Goal: Book appointment/travel/reservation

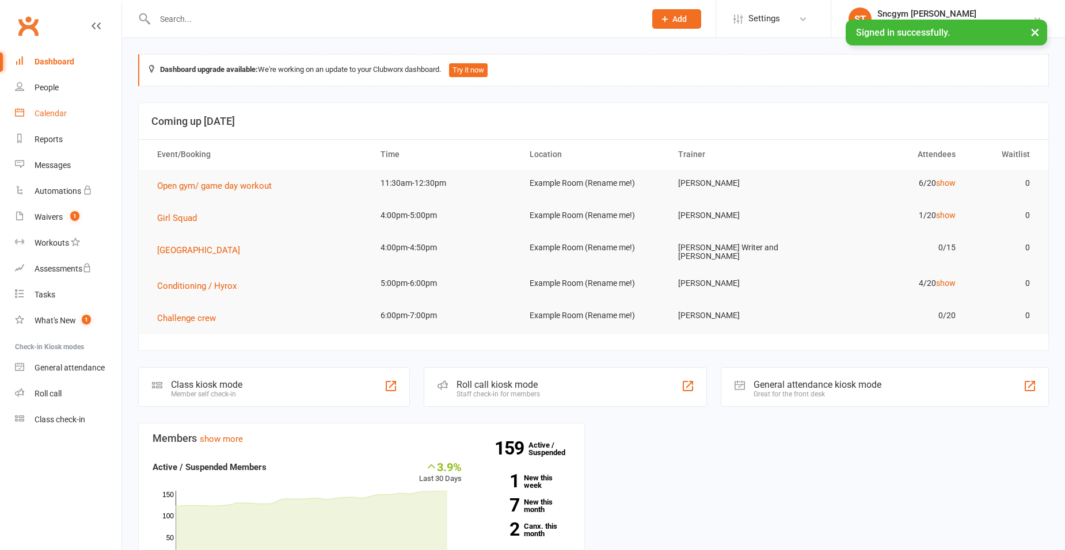
click at [56, 111] on div "Calendar" at bounding box center [51, 113] width 32 height 9
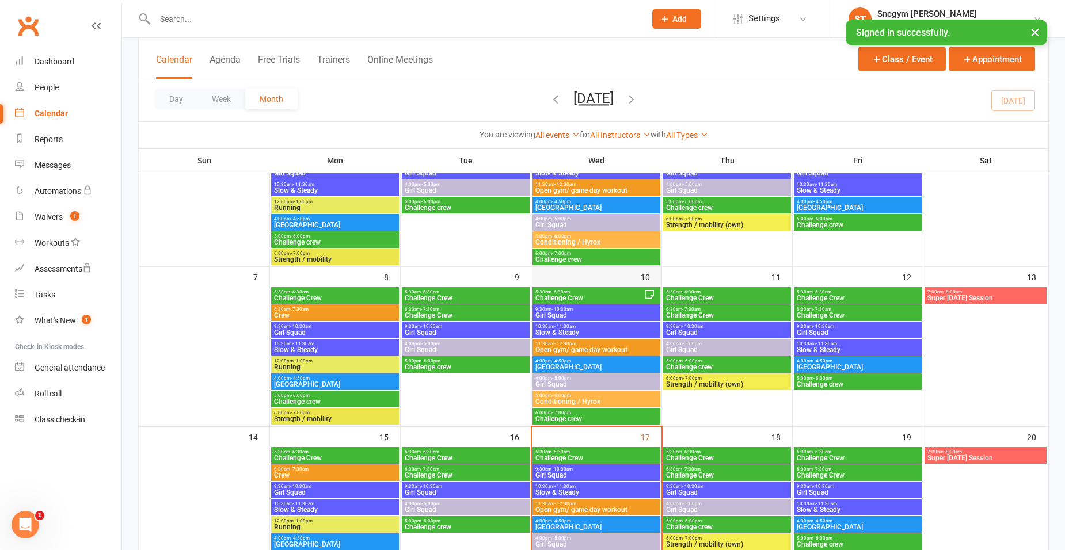
scroll to position [230, 0]
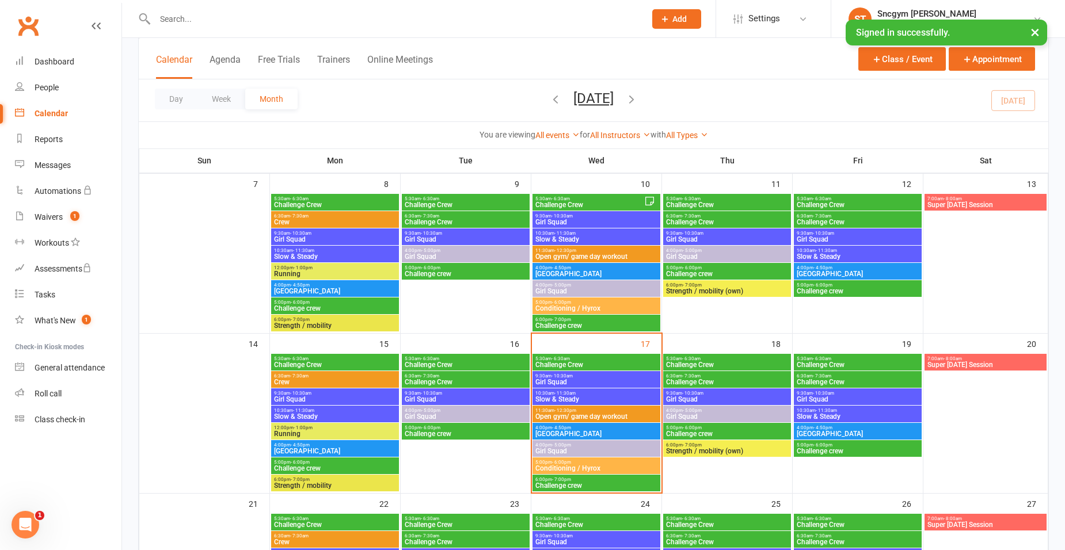
click at [573, 395] on span "- 11:30am" at bounding box center [564, 393] width 21 height 5
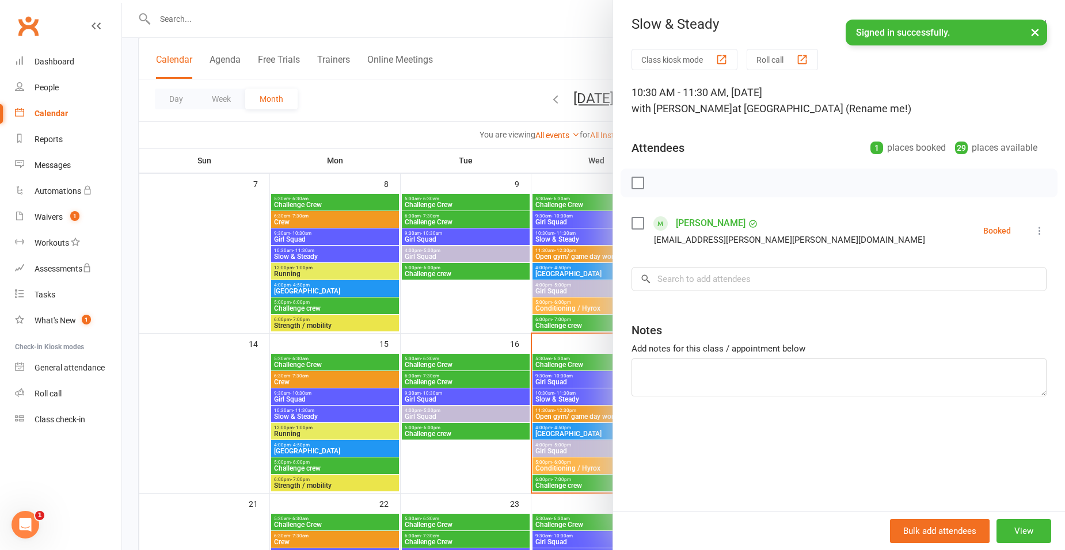
click at [519, 326] on div at bounding box center [593, 275] width 943 height 550
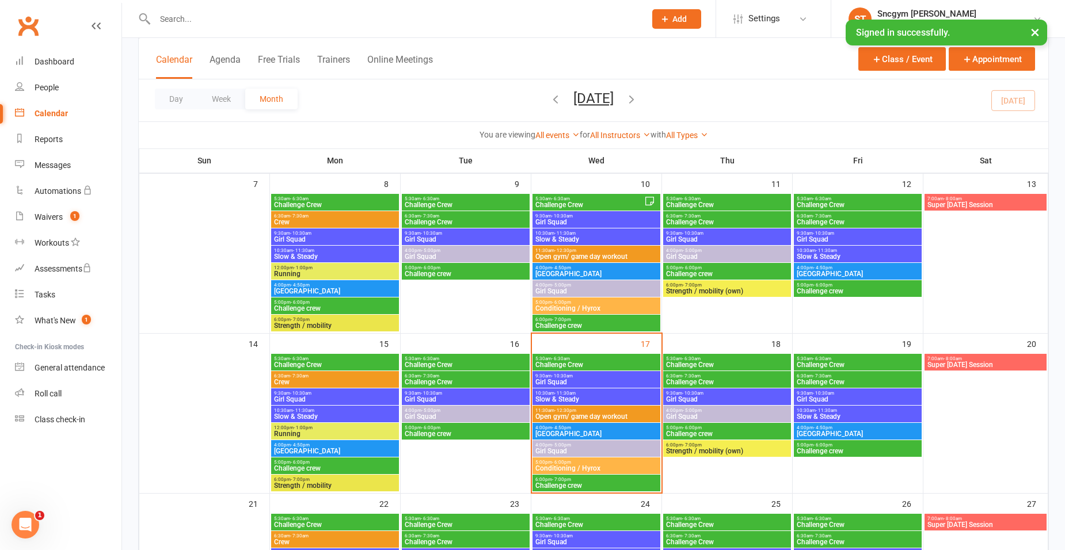
click at [569, 362] on span "Challenge Crew" at bounding box center [596, 365] width 123 height 7
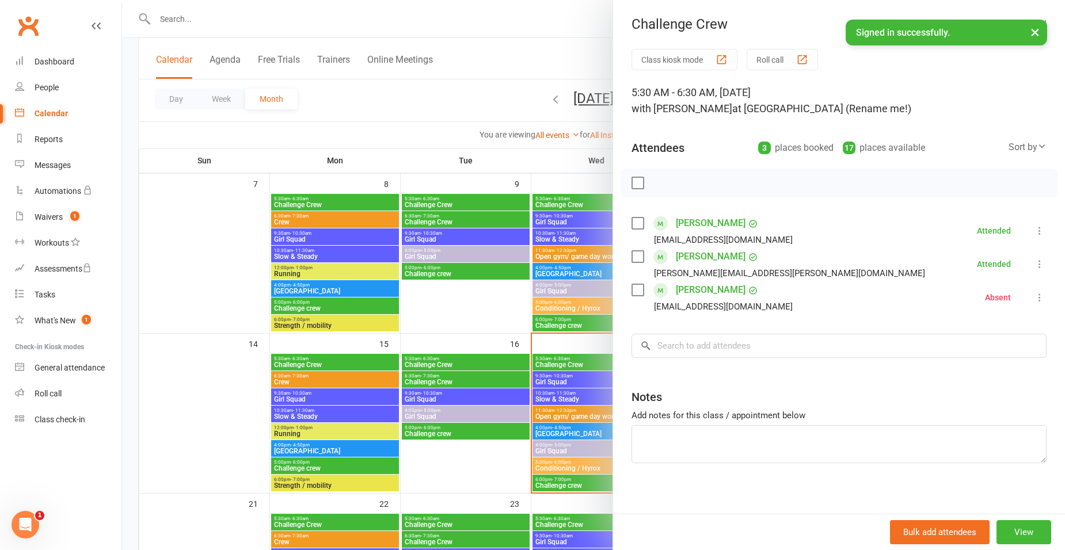
click at [507, 321] on div at bounding box center [593, 275] width 943 height 550
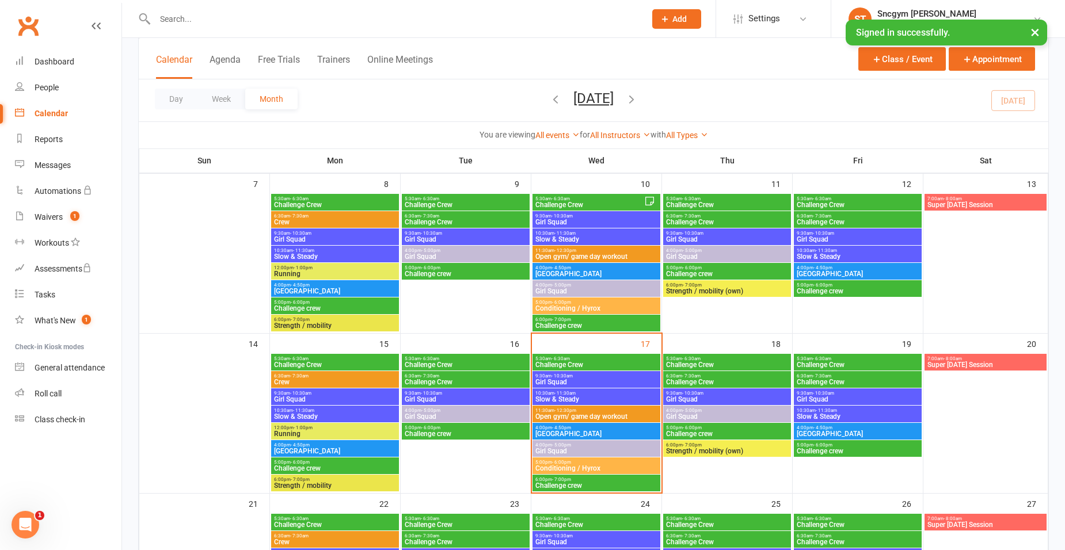
click at [579, 379] on span "Girl Squad" at bounding box center [596, 382] width 123 height 7
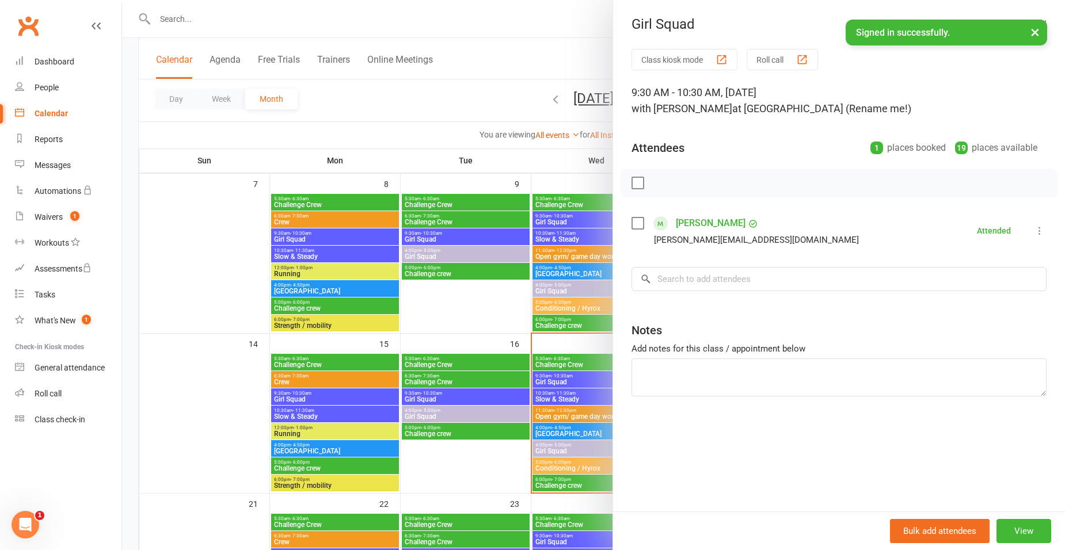
click at [546, 397] on div at bounding box center [593, 275] width 943 height 550
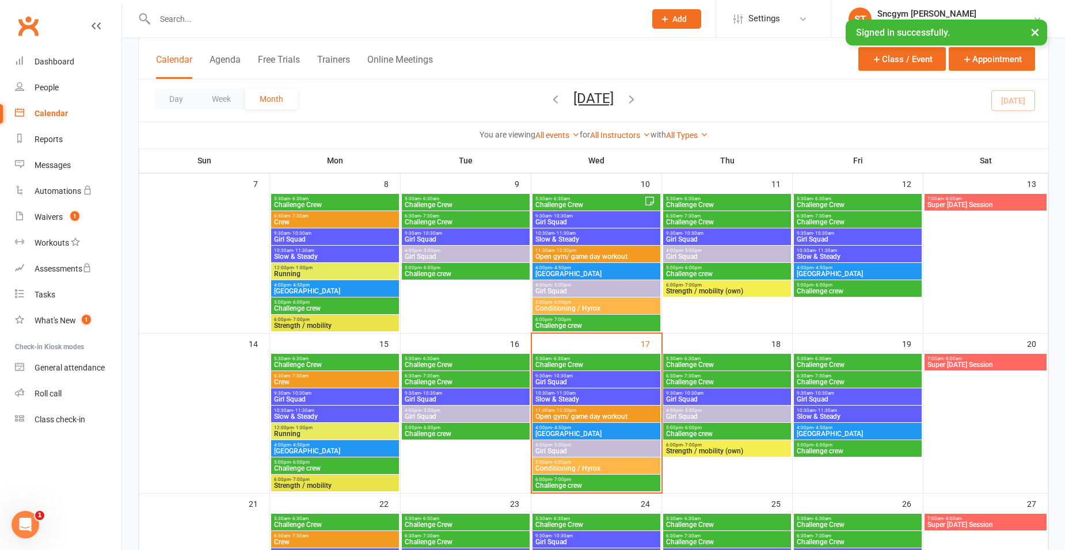
click at [579, 393] on span "10:30am - 11:30am" at bounding box center [596, 393] width 123 height 5
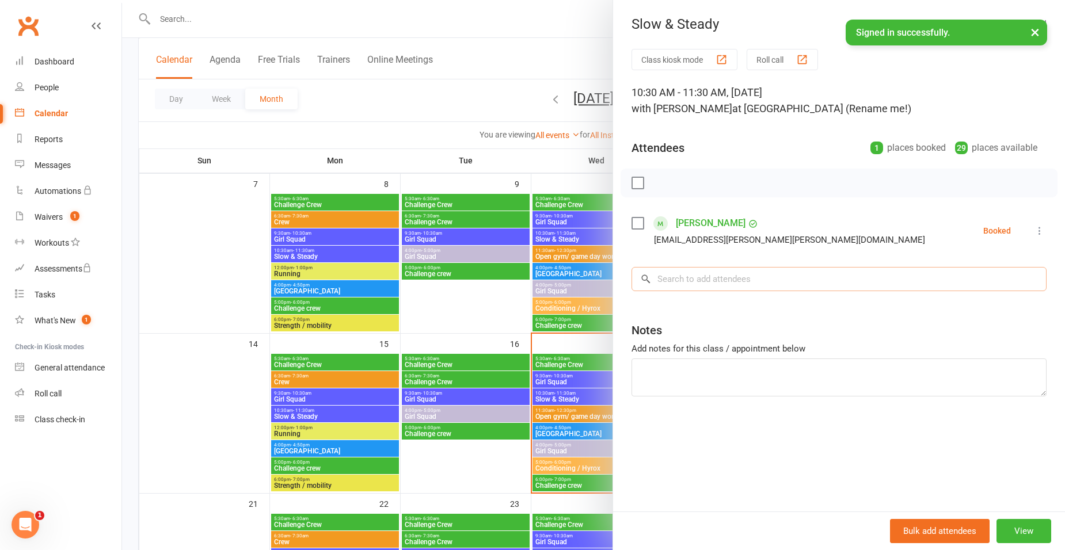
click at [687, 276] on input "search" at bounding box center [839, 279] width 415 height 24
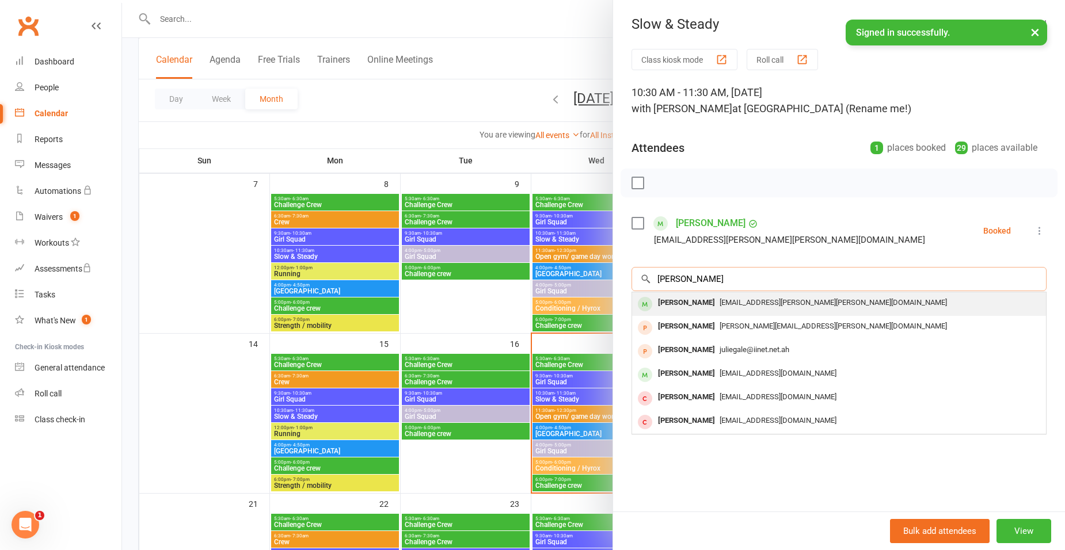
type input "[PERSON_NAME]"
click at [686, 296] on div "[PERSON_NAME]" at bounding box center [686, 303] width 66 height 17
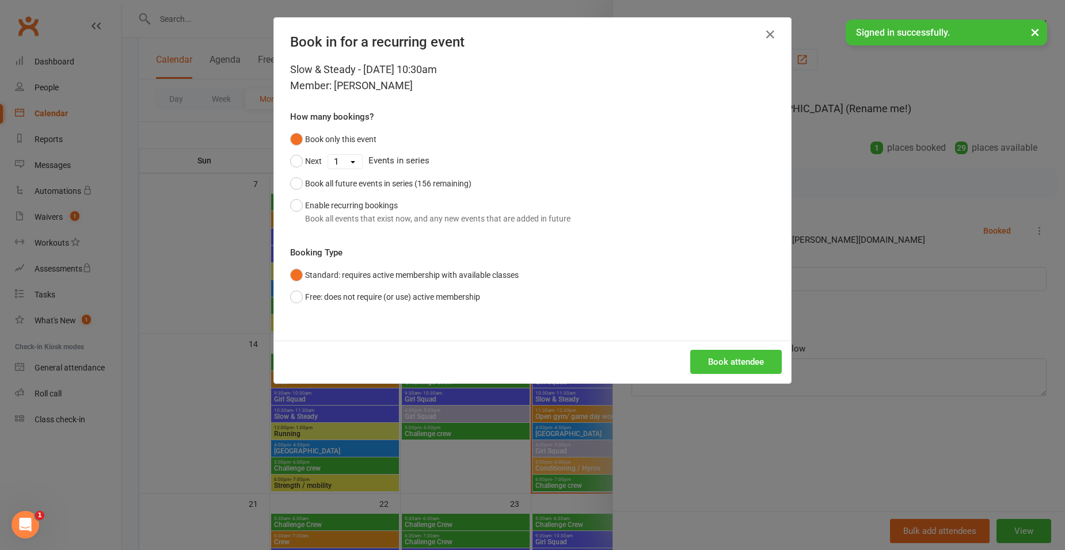
click at [707, 359] on button "Book attendee" at bounding box center [736, 362] width 92 height 24
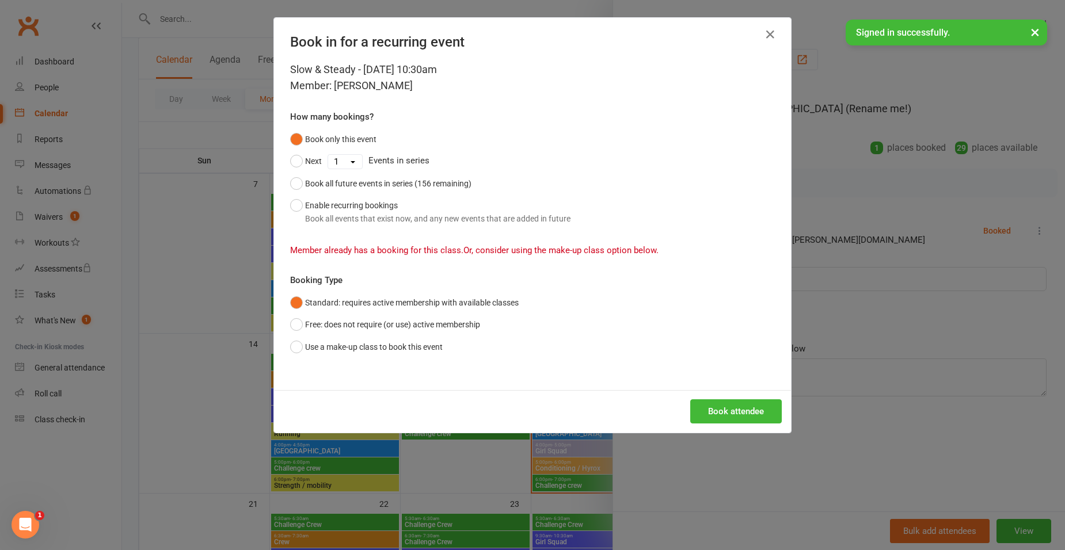
click at [801, 124] on div "Book in for a recurring event Slow & Steady - [DATE] 10:30am Member: [PERSON_NA…" at bounding box center [532, 275] width 1065 height 550
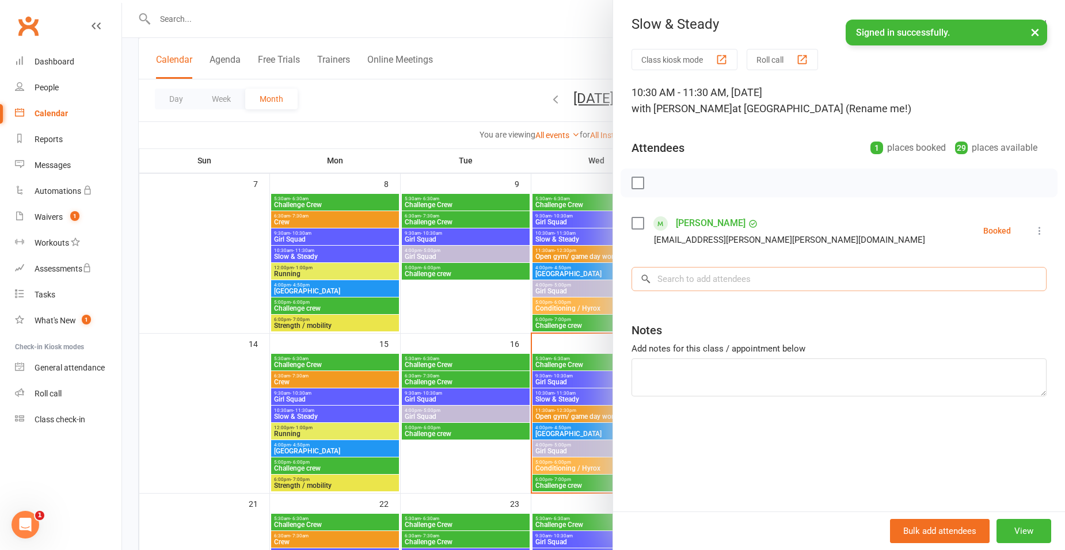
click at [700, 275] on input "search" at bounding box center [839, 279] width 415 height 24
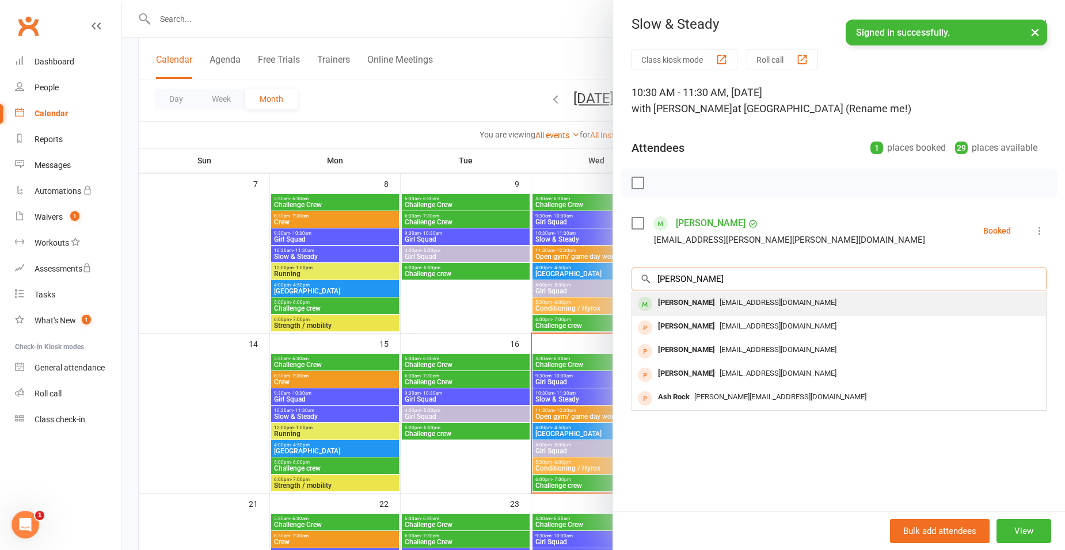
type input "[PERSON_NAME]"
click at [720, 301] on span "[EMAIL_ADDRESS][DOMAIN_NAME]" at bounding box center [778, 302] width 117 height 9
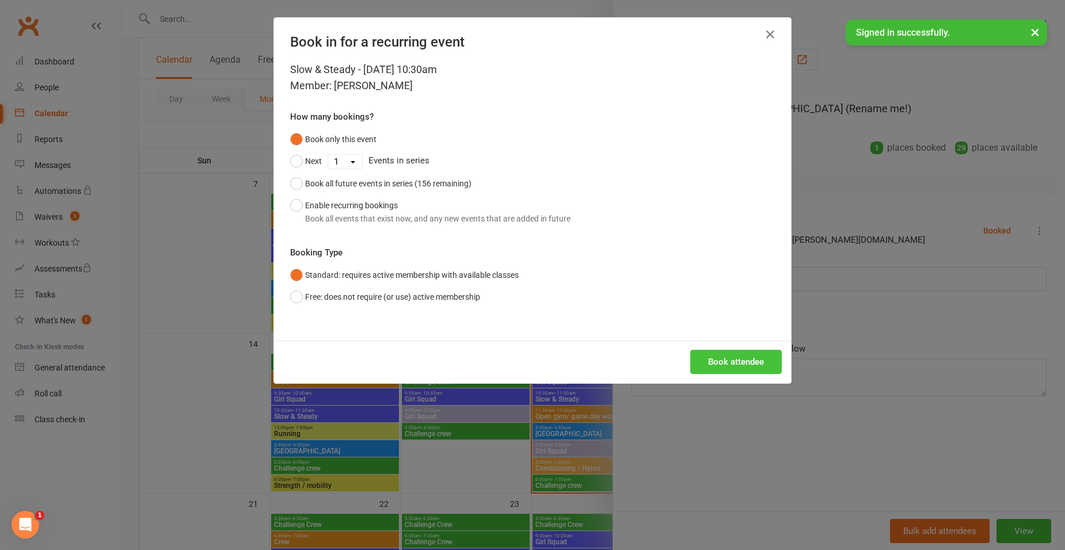
click at [713, 364] on button "Book attendee" at bounding box center [736, 362] width 92 height 24
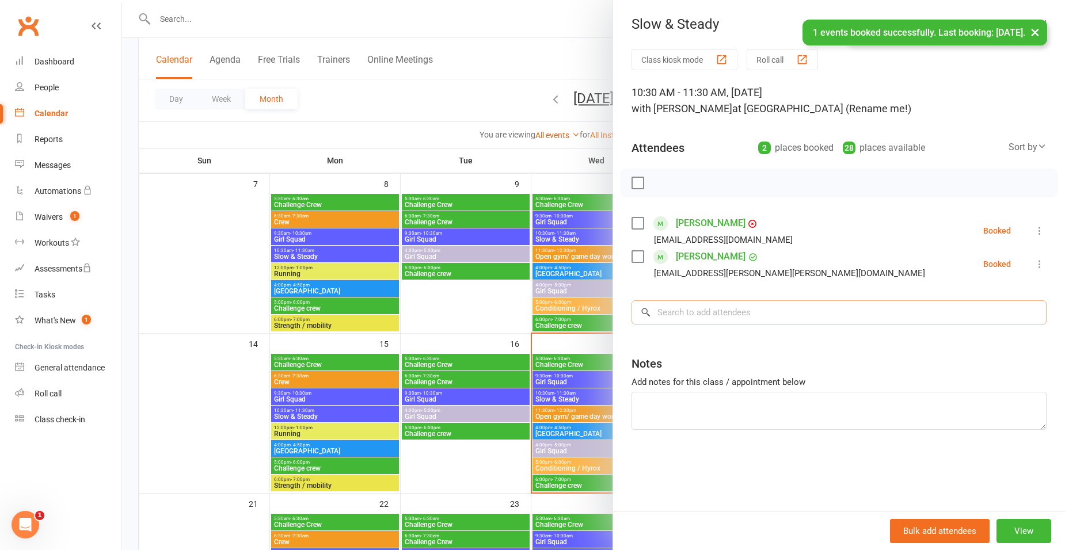
click at [736, 303] on input "search" at bounding box center [839, 313] width 415 height 24
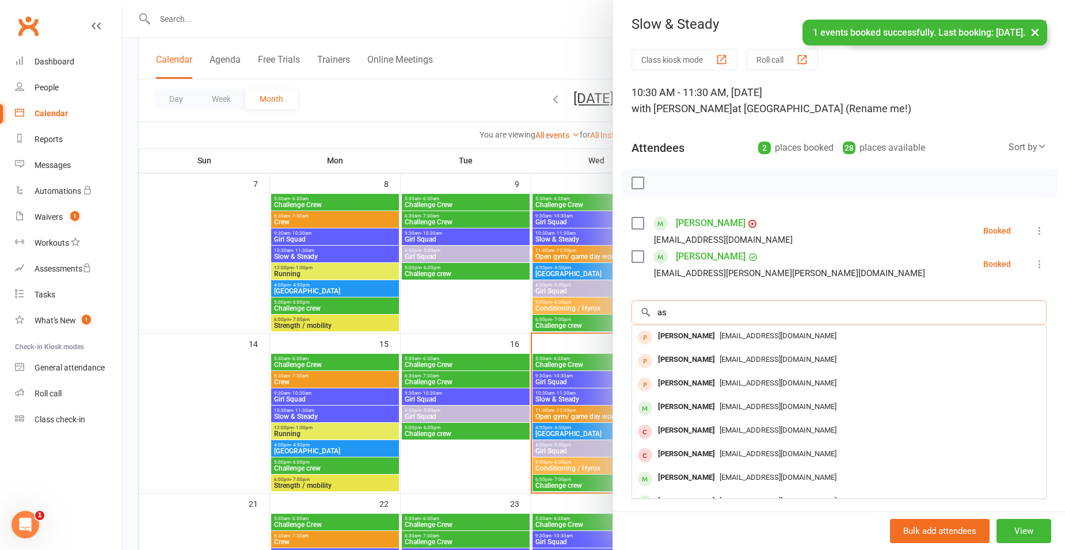
type input "a"
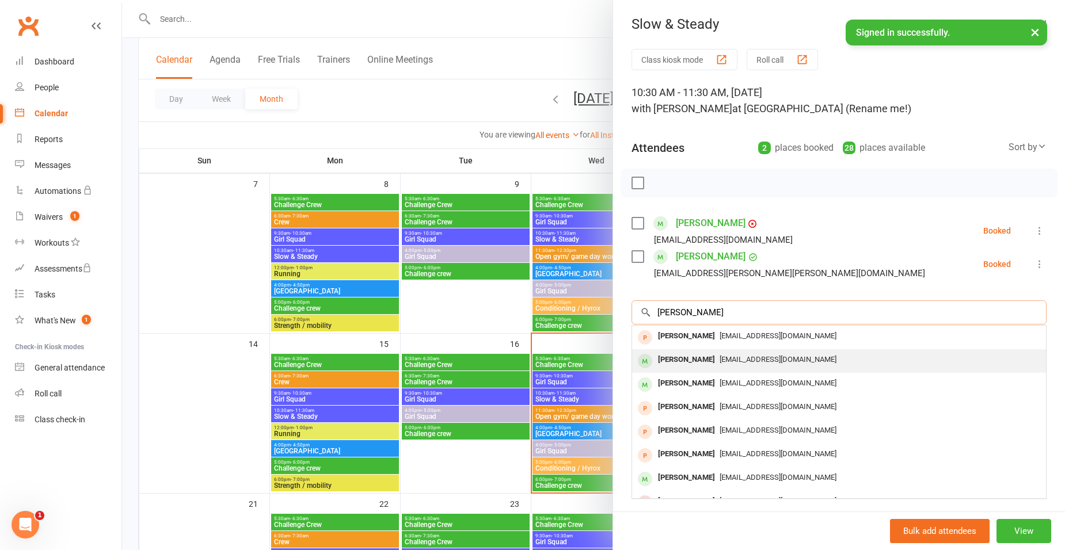
type input "[PERSON_NAME]"
click at [708, 362] on div "[PERSON_NAME]" at bounding box center [686, 360] width 66 height 17
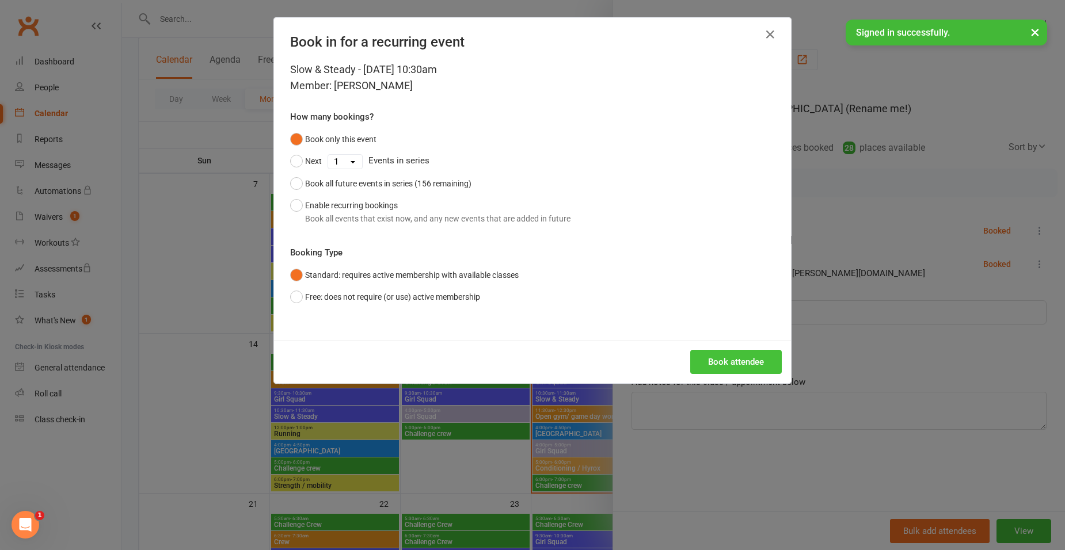
click at [733, 358] on button "Book attendee" at bounding box center [736, 362] width 92 height 24
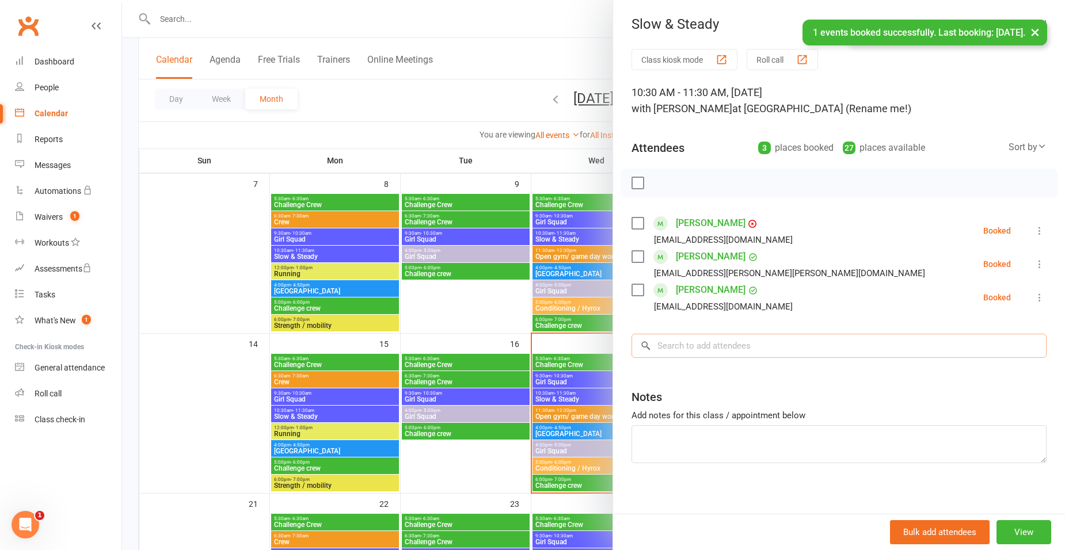
click at [714, 345] on input "search" at bounding box center [839, 346] width 415 height 24
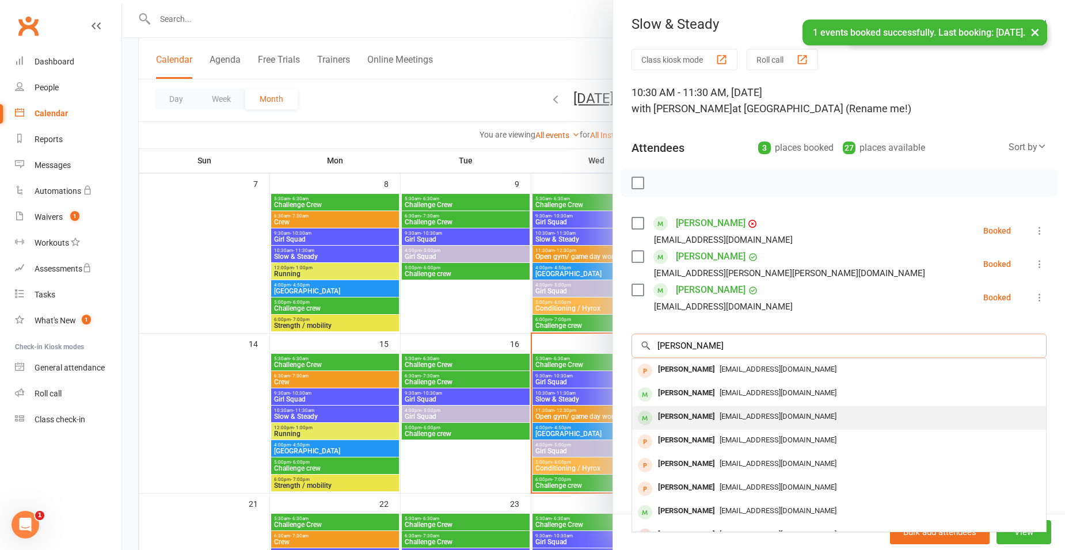
type input "[PERSON_NAME]"
click at [695, 409] on div "[PERSON_NAME]" at bounding box center [686, 417] width 66 height 17
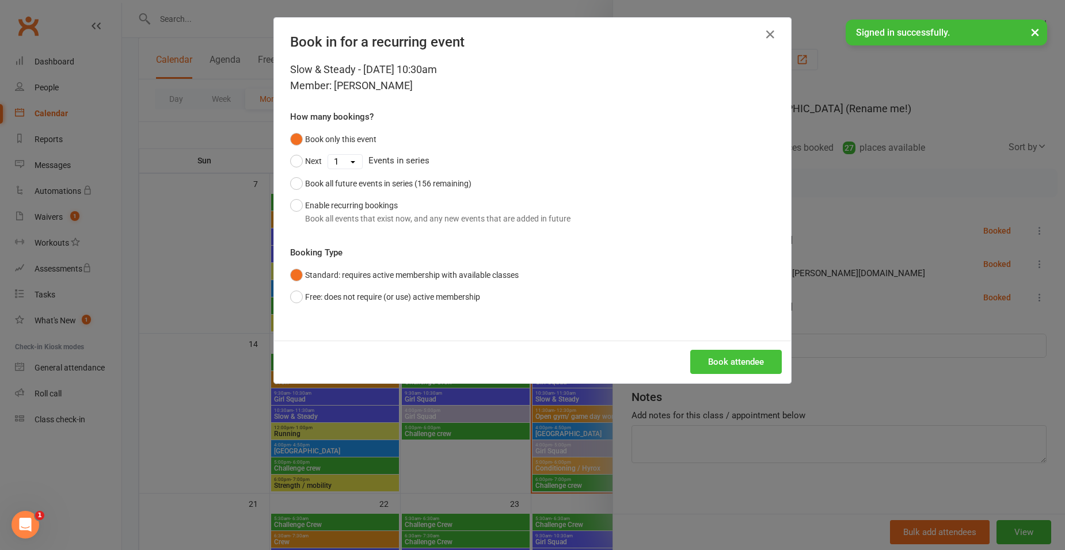
click at [705, 362] on button "Book attendee" at bounding box center [736, 362] width 92 height 24
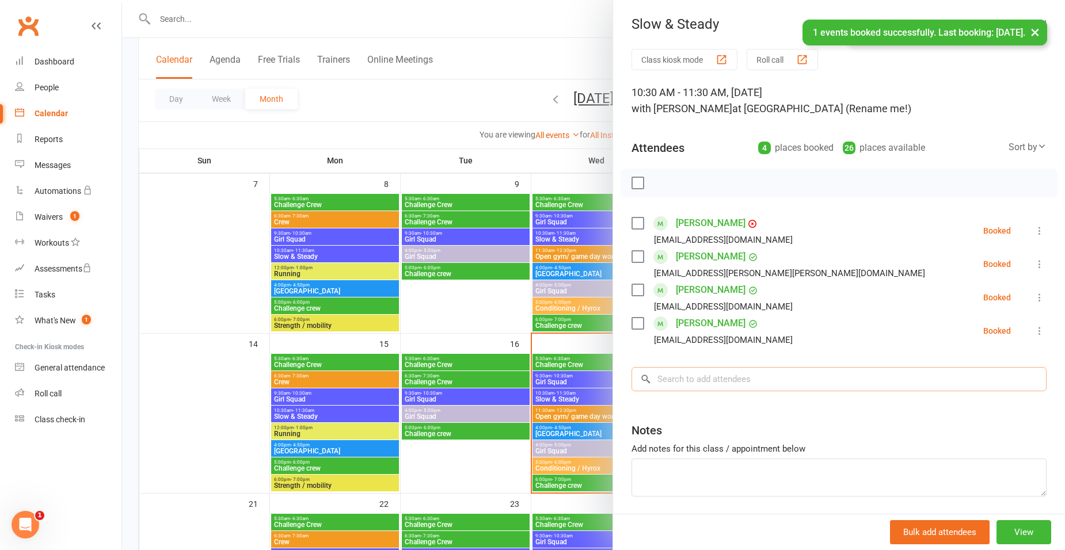
click at [700, 375] on input "search" at bounding box center [839, 379] width 415 height 24
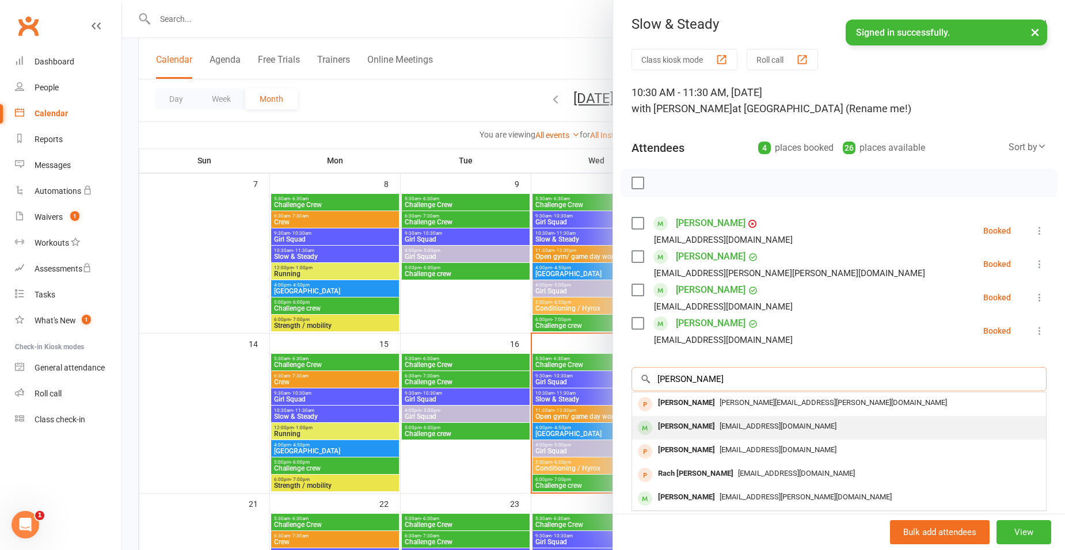
type input "[PERSON_NAME]"
click at [679, 425] on div "[PERSON_NAME]" at bounding box center [686, 427] width 66 height 17
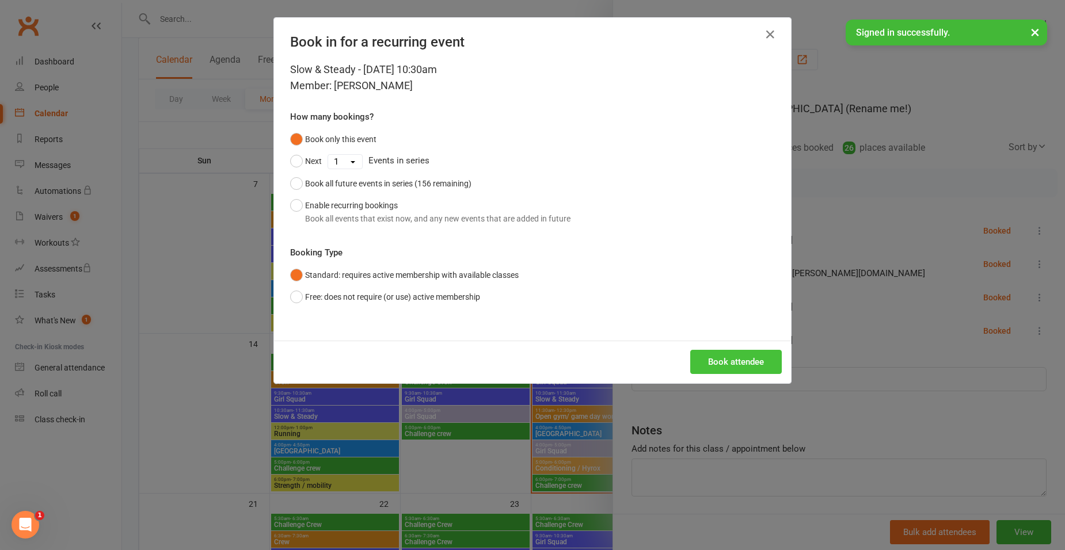
click at [728, 363] on button "Book attendee" at bounding box center [736, 362] width 92 height 24
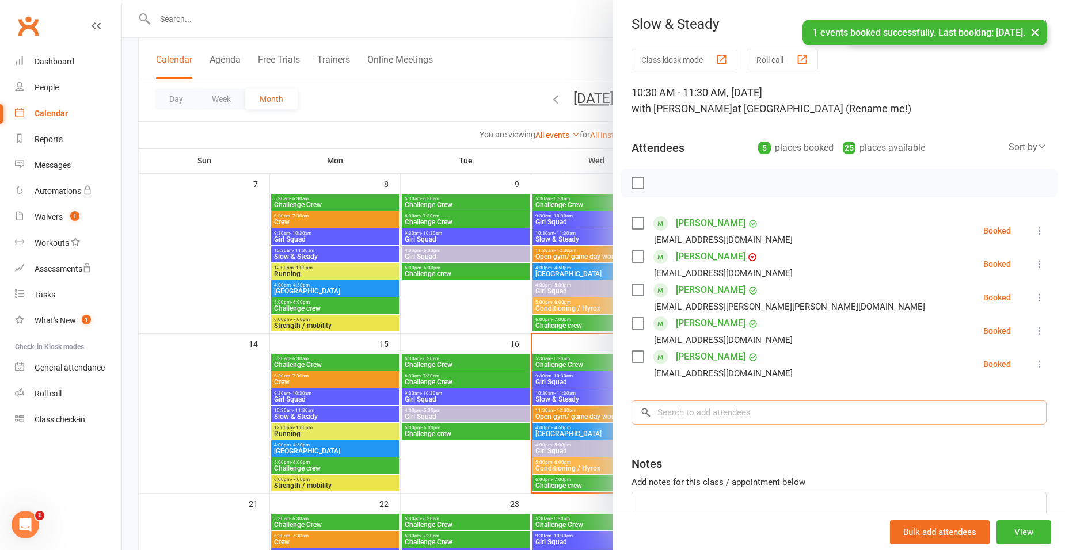
click at [740, 413] on input "search" at bounding box center [839, 413] width 415 height 24
click at [641, 218] on div "[PERSON_NAME] [EMAIL_ADDRESS][DOMAIN_NAME]" at bounding box center [715, 230] width 166 height 33
click at [637, 224] on label at bounding box center [638, 224] width 12 height 12
click at [637, 253] on label at bounding box center [638, 257] width 12 height 12
click at [634, 293] on label at bounding box center [638, 290] width 12 height 12
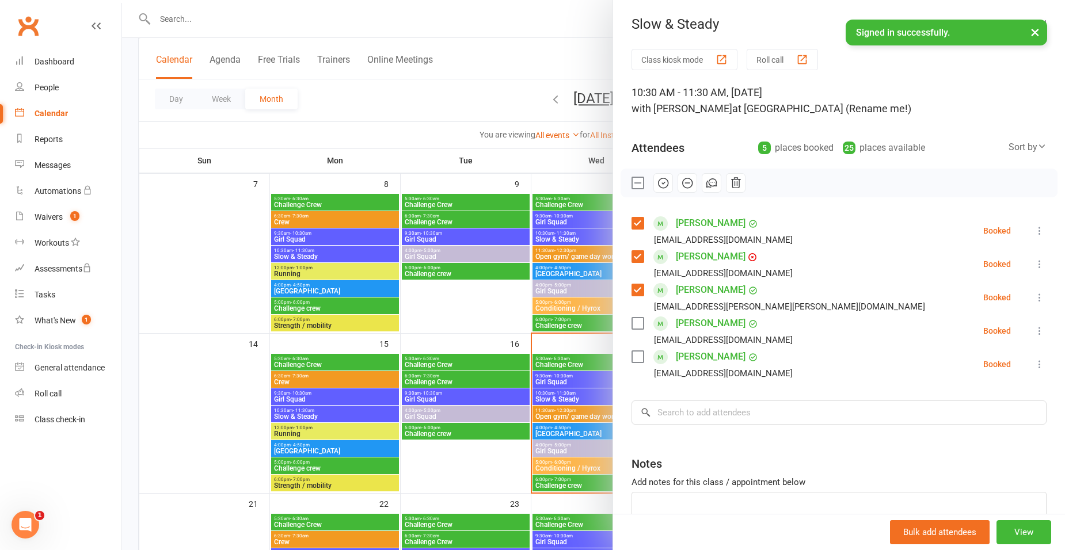
click at [634, 326] on label at bounding box center [638, 324] width 12 height 12
click at [632, 359] on label at bounding box center [638, 357] width 12 height 12
drag, startPoint x: 658, startPoint y: 182, endPoint x: 591, endPoint y: 48, distance: 150.6
click at [658, 182] on icon "button" at bounding box center [663, 183] width 13 height 13
click at [462, 109] on div at bounding box center [593, 275] width 943 height 550
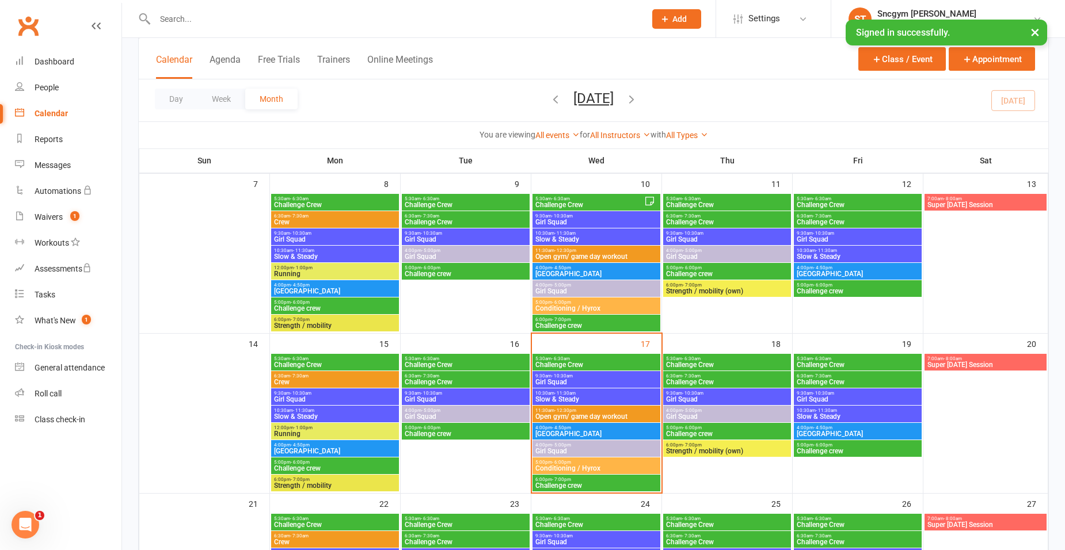
click at [457, 131] on div "You are viewing All events All events Empty events Full events Non-empty events…" at bounding box center [593, 134] width 897 height 13
click at [546, 397] on span "Slow & Steady" at bounding box center [596, 399] width 123 height 7
